Goal: Task Accomplishment & Management: Use online tool/utility

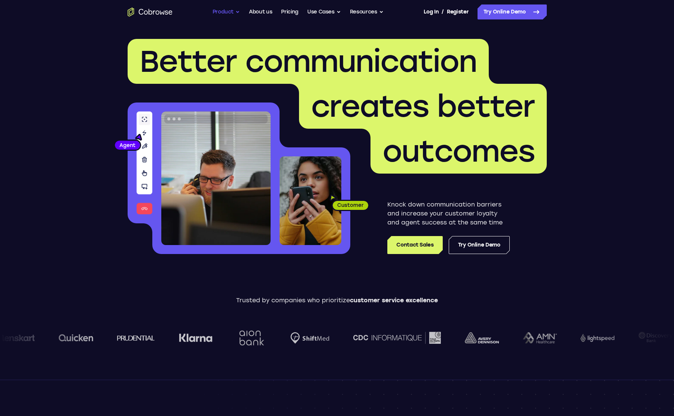
click at [236, 12] on button "Product" at bounding box center [226, 11] width 28 height 15
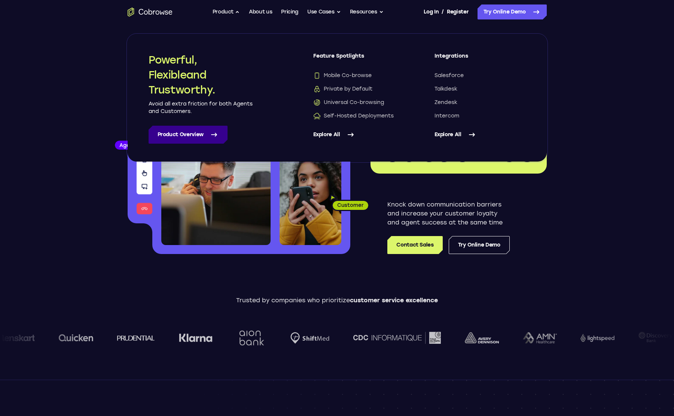
click at [179, 136] on link "Product Overview" at bounding box center [188, 135] width 79 height 18
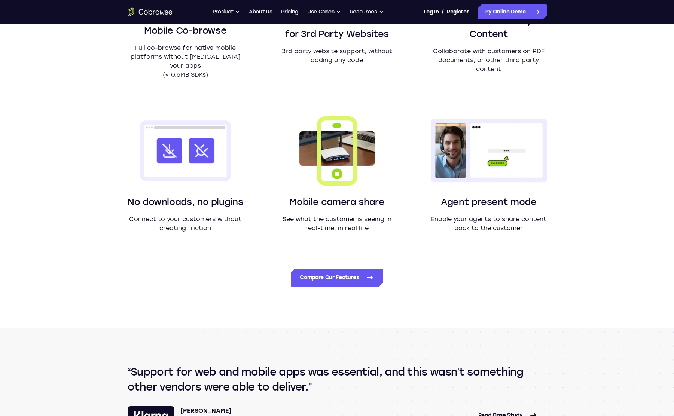
scroll to position [597, 0]
click at [343, 281] on link "Compare Our Features" at bounding box center [337, 278] width 92 height 18
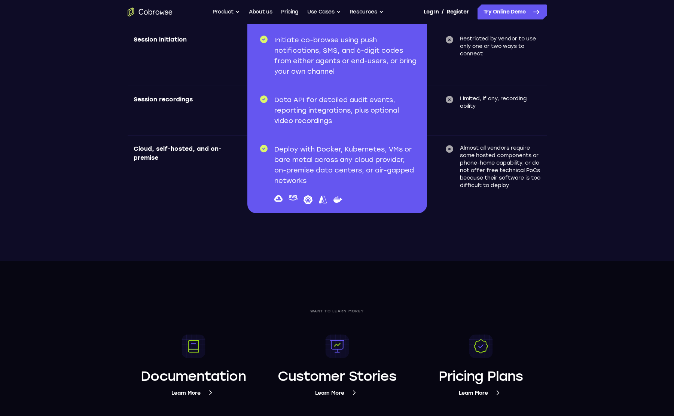
scroll to position [2510, 0]
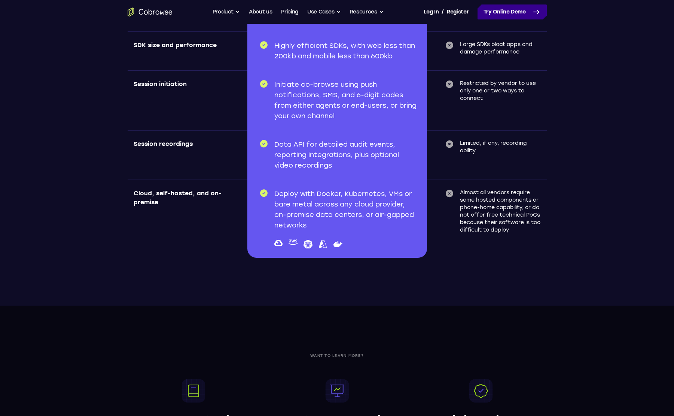
click at [497, 12] on link "Try Online Demo" at bounding box center [511, 11] width 69 height 15
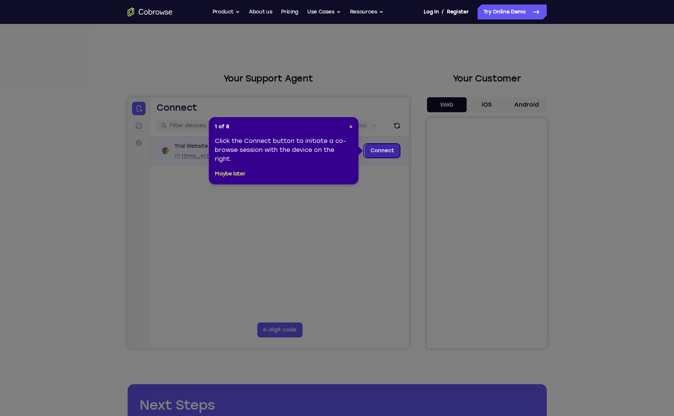
click at [377, 153] on link "Connect" at bounding box center [382, 150] width 36 height 13
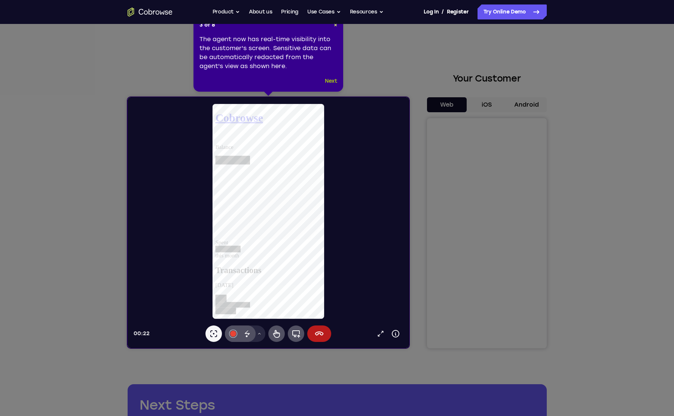
click at [333, 82] on button "Next" at bounding box center [331, 81] width 12 height 9
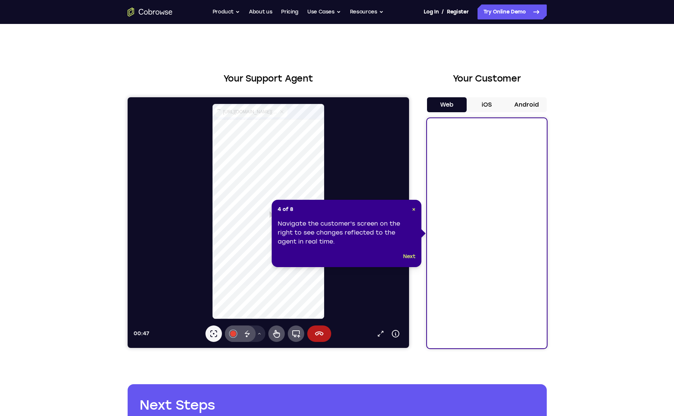
select select "1"
click at [411, 259] on button "Next" at bounding box center [409, 256] width 12 height 9
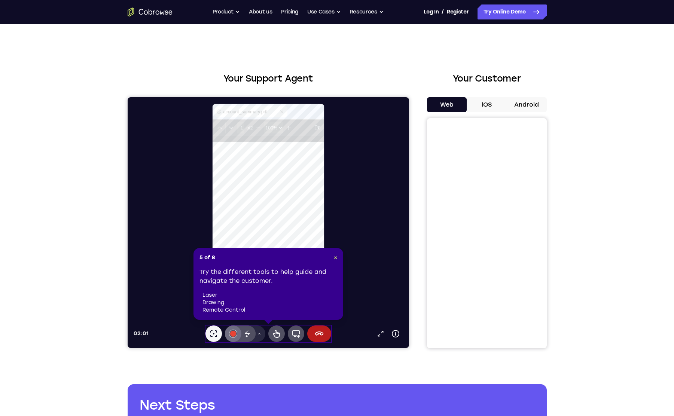
click at [232, 335] on div at bounding box center [233, 334] width 6 height 6
click at [247, 336] on icon at bounding box center [246, 336] width 2 height 2
click at [273, 336] on icon at bounding box center [276, 334] width 7 height 8
click at [233, 131] on icon at bounding box center [232, 129] width 6 height 6
click at [223, 128] on button at bounding box center [220, 129] width 12 height 12
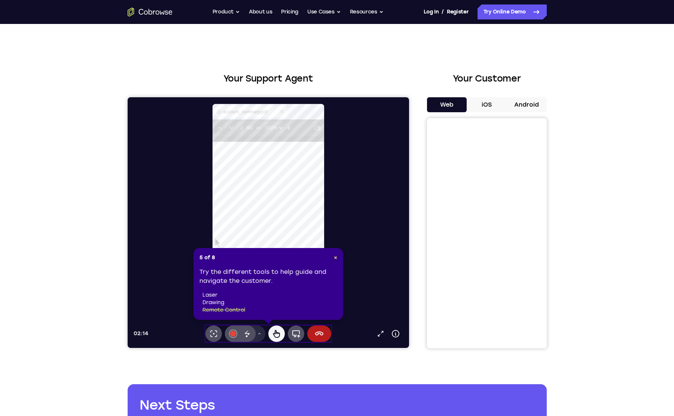
type input "2"
click at [221, 126] on icon at bounding box center [220, 129] width 6 height 6
click at [295, 338] on icon at bounding box center [295, 333] width 9 height 9
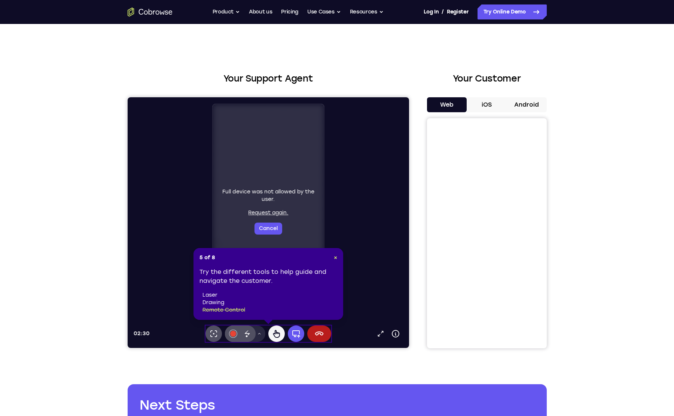
select select "1"
click at [266, 231] on button "Cancel" at bounding box center [268, 229] width 28 height 12
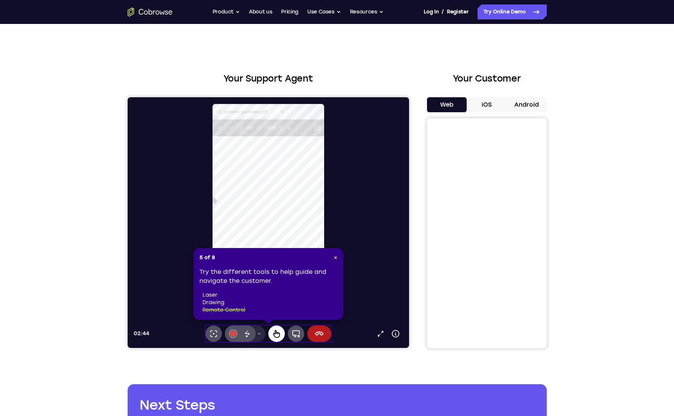
click at [276, 331] on icon at bounding box center [276, 334] width 7 height 8
click at [262, 333] on button "Drawing tools menu" at bounding box center [259, 333] width 12 height 16
click at [260, 333] on icon at bounding box center [259, 333] width 4 height 4
click at [335, 259] on span "×" at bounding box center [335, 257] width 3 height 6
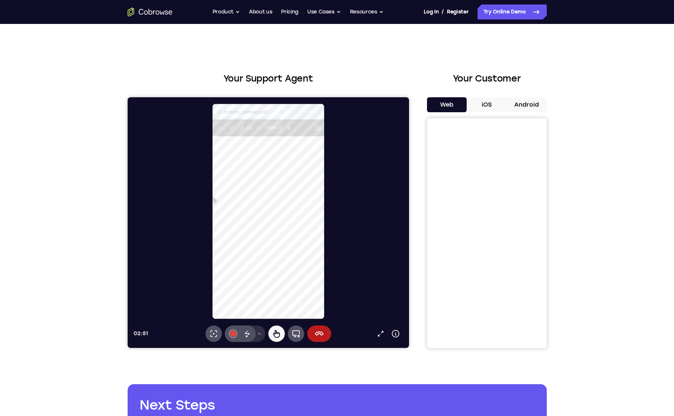
click at [257, 333] on icon at bounding box center [259, 333] width 4 height 4
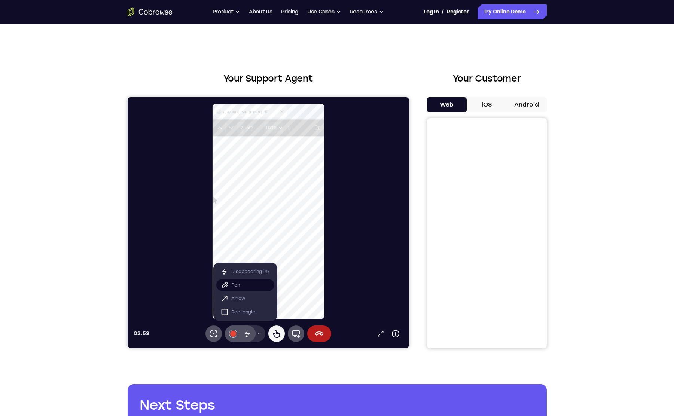
click at [241, 290] on button "Pen" at bounding box center [245, 285] width 58 height 12
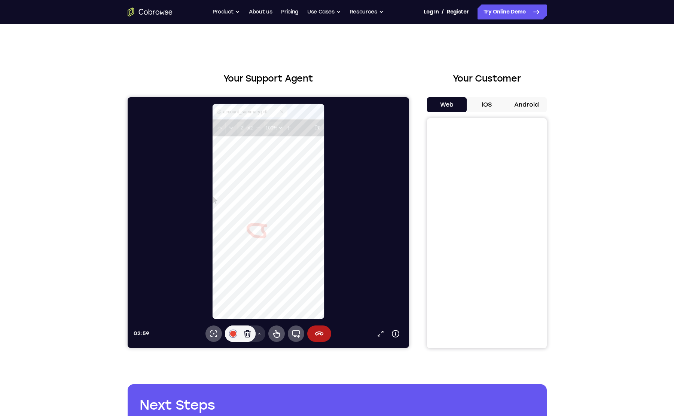
click at [259, 336] on icon at bounding box center [259, 333] width 4 height 4
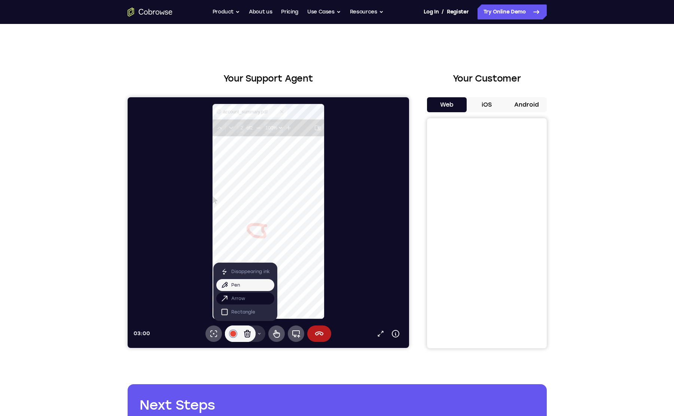
click at [248, 300] on button "Arrow" at bounding box center [245, 299] width 58 height 12
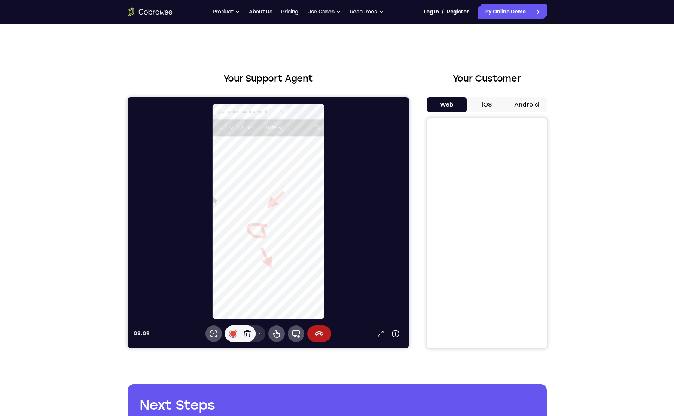
click at [262, 332] on button "Drawing tools menu" at bounding box center [259, 333] width 12 height 16
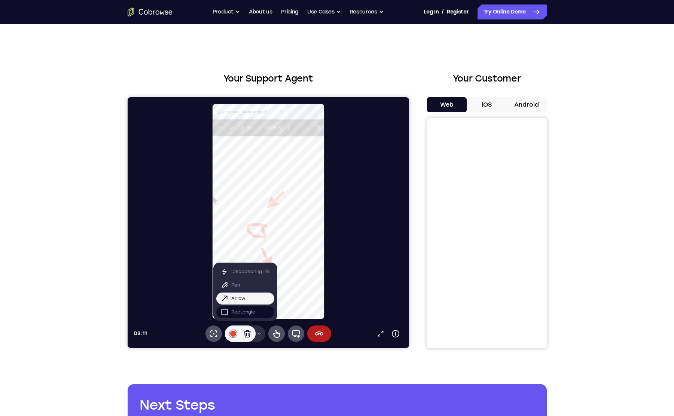
click at [253, 312] on p "Rectangle" at bounding box center [243, 311] width 24 height 7
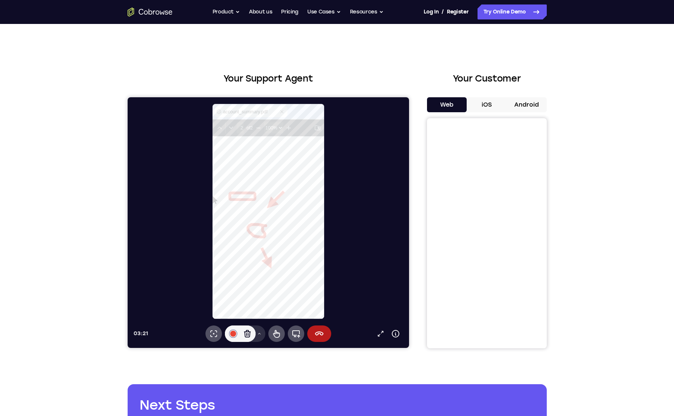
click at [263, 333] on button "Drawing tools menu" at bounding box center [259, 333] width 12 height 16
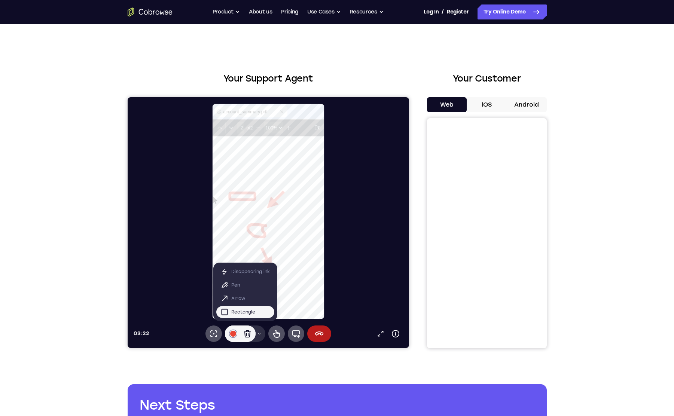
click at [263, 333] on button "Drawing tools menu" at bounding box center [259, 333] width 12 height 16
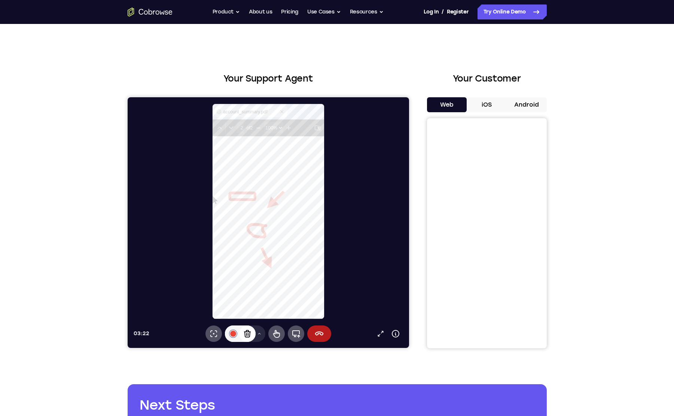
click at [247, 334] on icon at bounding box center [246, 333] width 9 height 9
click at [248, 333] on icon at bounding box center [246, 333] width 9 height 9
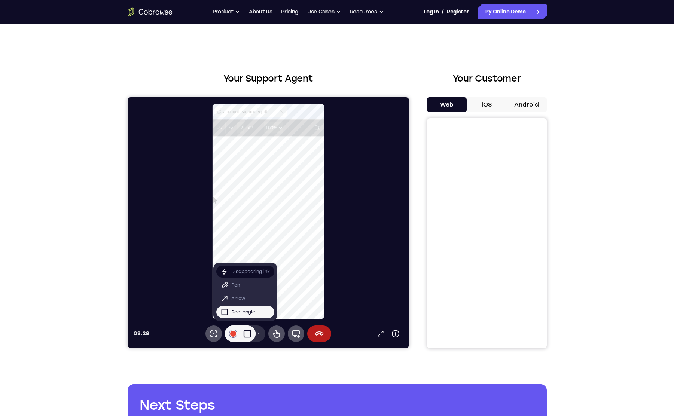
click at [249, 267] on button "Disappearing ink" at bounding box center [245, 272] width 58 height 12
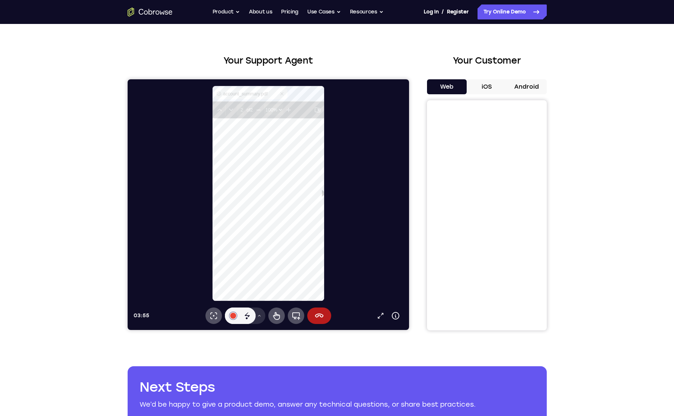
scroll to position [0, 0]
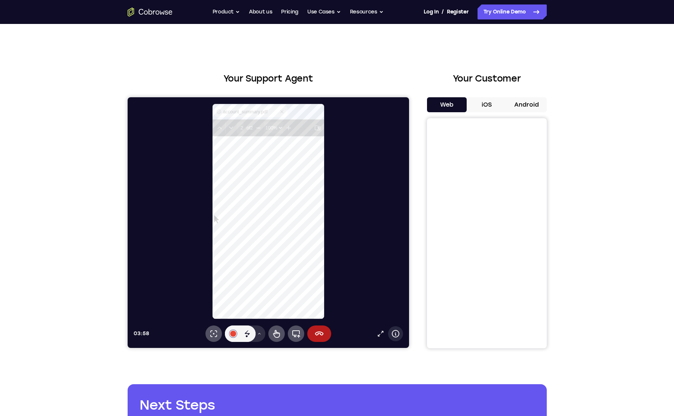
click at [400, 336] on button "Device info" at bounding box center [395, 333] width 15 height 15
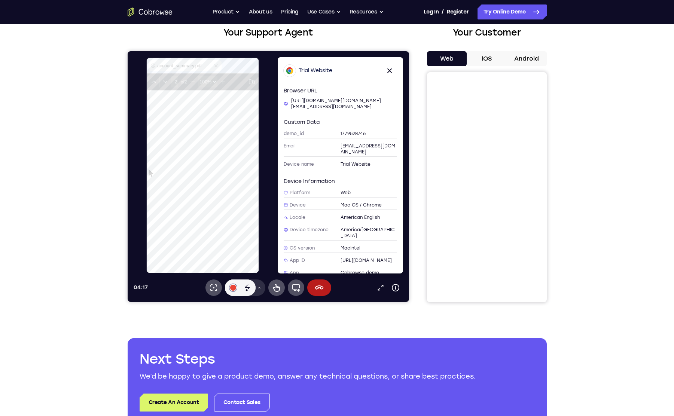
scroll to position [45, 0]
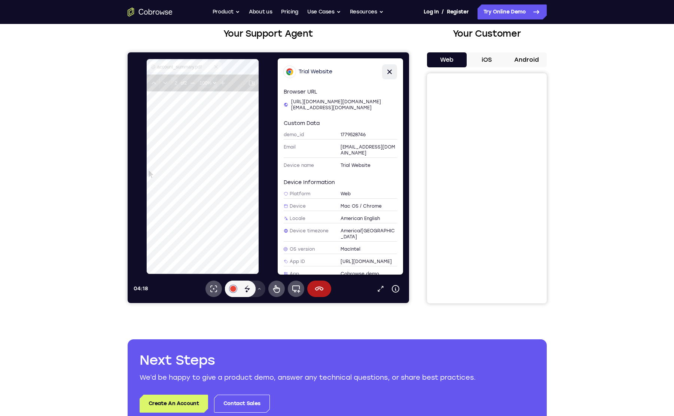
click at [386, 71] on icon at bounding box center [389, 71] width 9 height 9
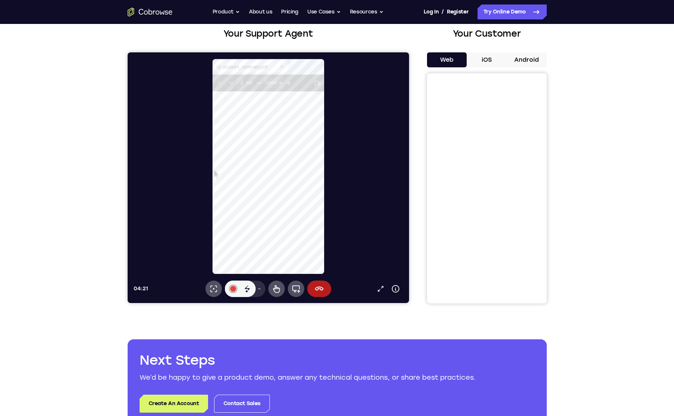
click at [259, 293] on button "Drawing tools menu" at bounding box center [259, 289] width 12 height 16
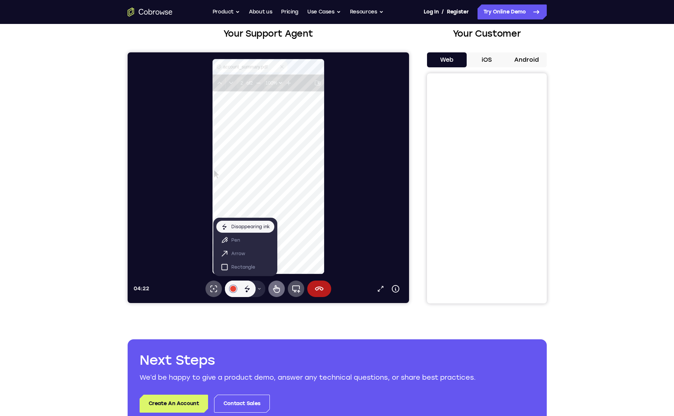
click at [275, 285] on icon at bounding box center [276, 289] width 7 height 8
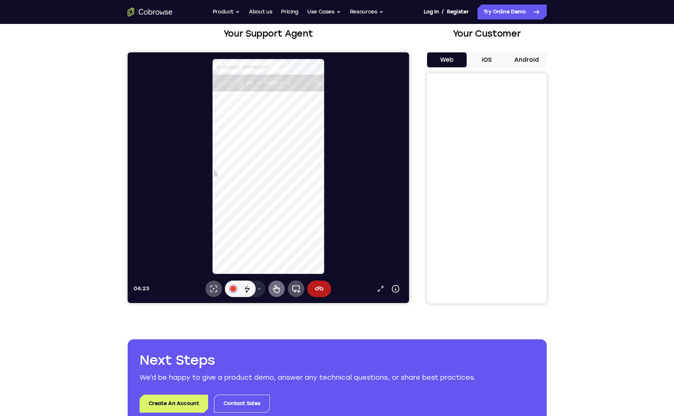
click at [272, 289] on icon at bounding box center [276, 288] width 9 height 9
drag, startPoint x: 303, startPoint y: 65, endPoint x: 332, endPoint y: 67, distance: 28.9
click at [332, 67] on html "Cobrowse View account summary Logout" at bounding box center [272, 103] width 120 height 89
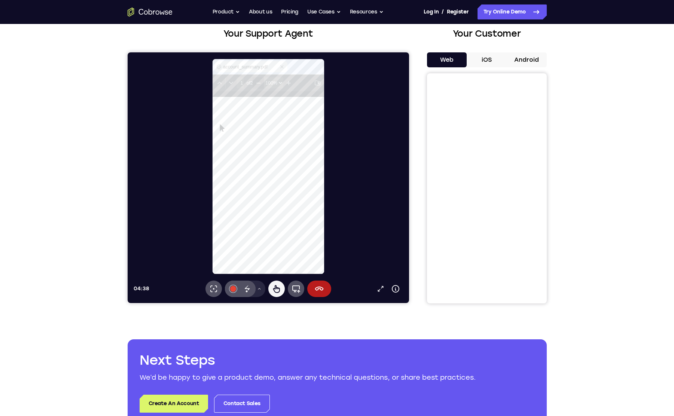
click at [264, 86] on icon at bounding box center [261, 84] width 6 height 6
type input "2"
click at [264, 85] on icon at bounding box center [261, 84] width 6 height 6
click at [297, 87] on button at bounding box center [294, 84] width 12 height 12
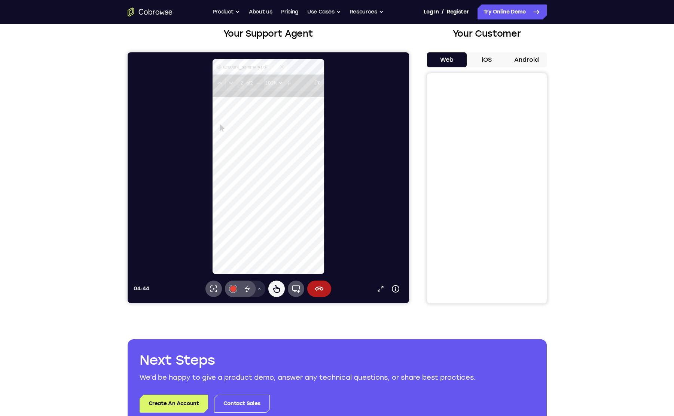
click at [263, 83] on icon at bounding box center [261, 84] width 6 height 6
click at [277, 286] on icon at bounding box center [276, 288] width 9 height 9
click at [294, 291] on icon at bounding box center [296, 288] width 8 height 7
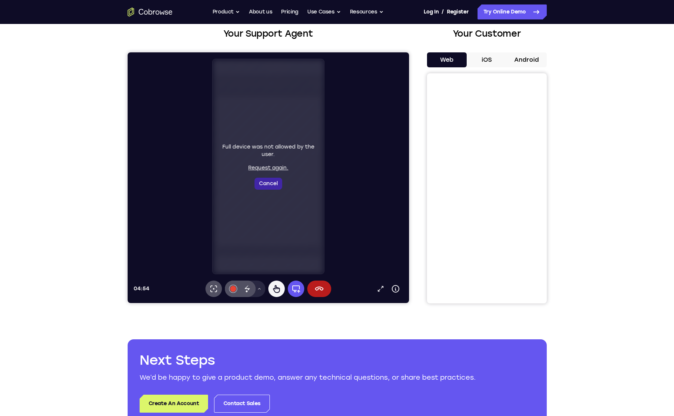
click at [271, 180] on button "Cancel" at bounding box center [268, 184] width 28 height 12
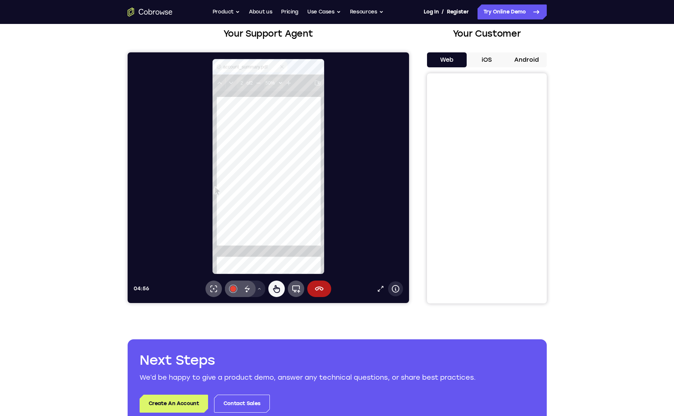
click at [395, 290] on icon at bounding box center [394, 289] width 1 height 2
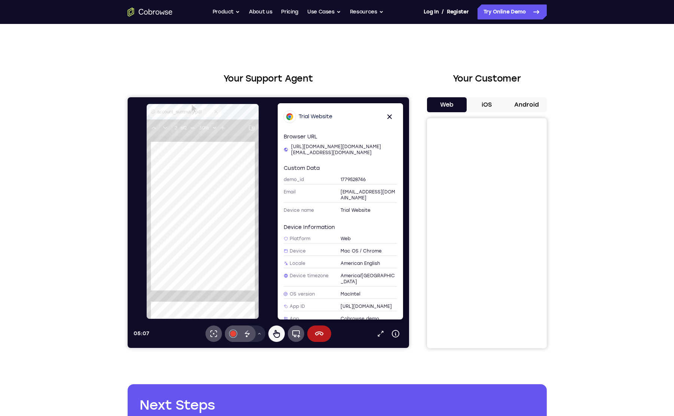
click at [486, 105] on button "iOS" at bounding box center [487, 104] width 40 height 15
click at [448, 104] on button "Web" at bounding box center [447, 104] width 40 height 15
click at [389, 116] on icon at bounding box center [389, 116] width 4 height 4
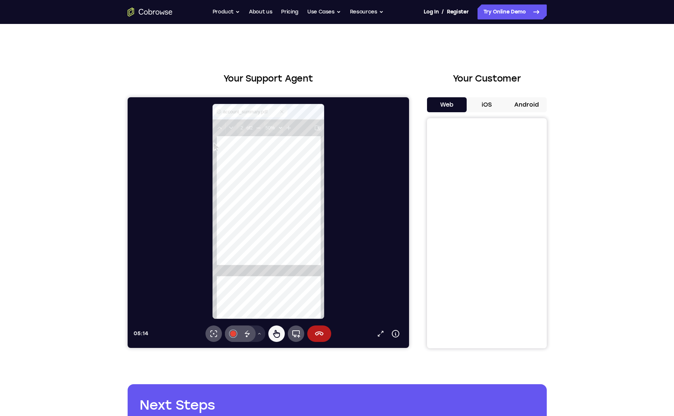
scroll to position [30, 0]
click at [248, 332] on icon at bounding box center [246, 333] width 9 height 9
click at [248, 337] on icon at bounding box center [246, 333] width 9 height 9
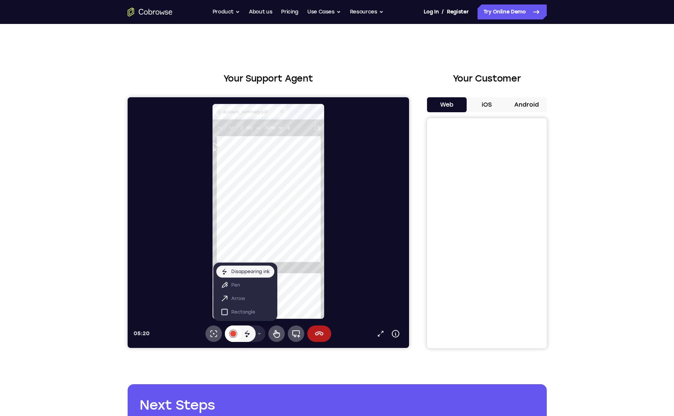
click at [235, 332] on div at bounding box center [233, 334] width 6 height 6
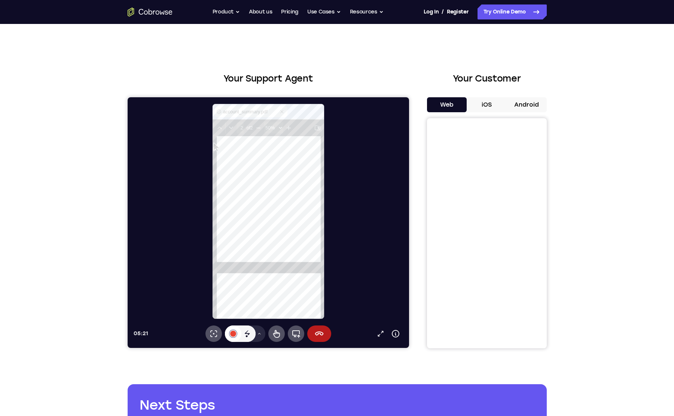
click at [235, 334] on div at bounding box center [233, 334] width 6 height 6
click at [235, 335] on div at bounding box center [233, 334] width 6 height 6
click at [257, 333] on icon at bounding box center [259, 333] width 4 height 4
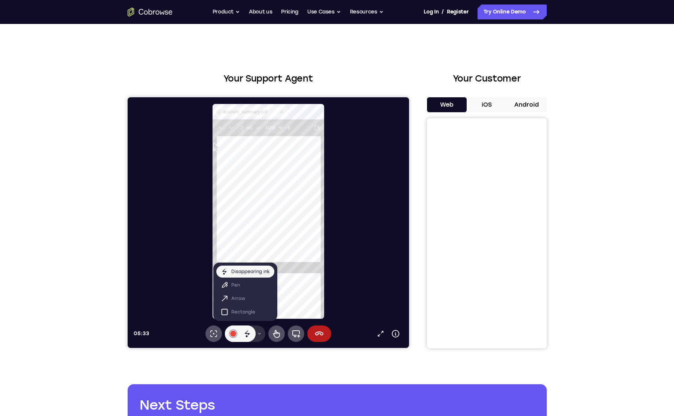
click at [261, 330] on button "Drawing tools menu" at bounding box center [259, 333] width 12 height 16
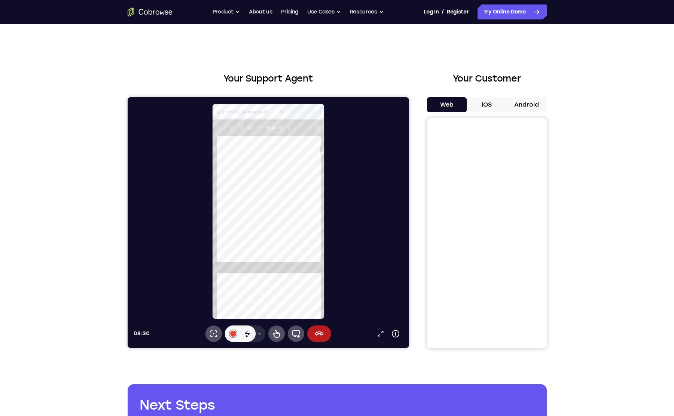
click at [584, 187] on div "Your Support Agent Your Customer Web iOS Android Next Steps We’d be happy to gi…" at bounding box center [337, 270] width 674 height 493
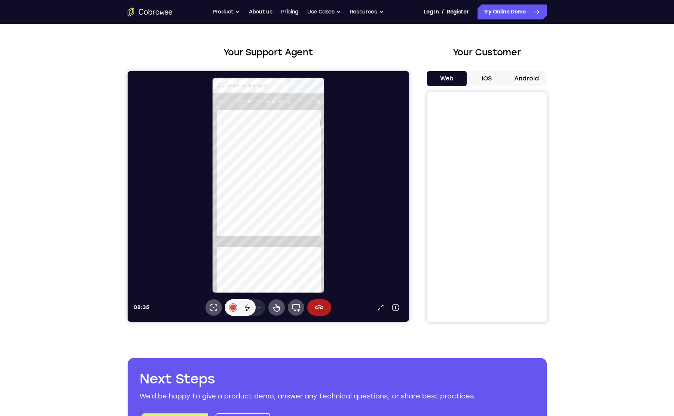
scroll to position [0, 0]
